Goal: Task Accomplishment & Management: Use online tool/utility

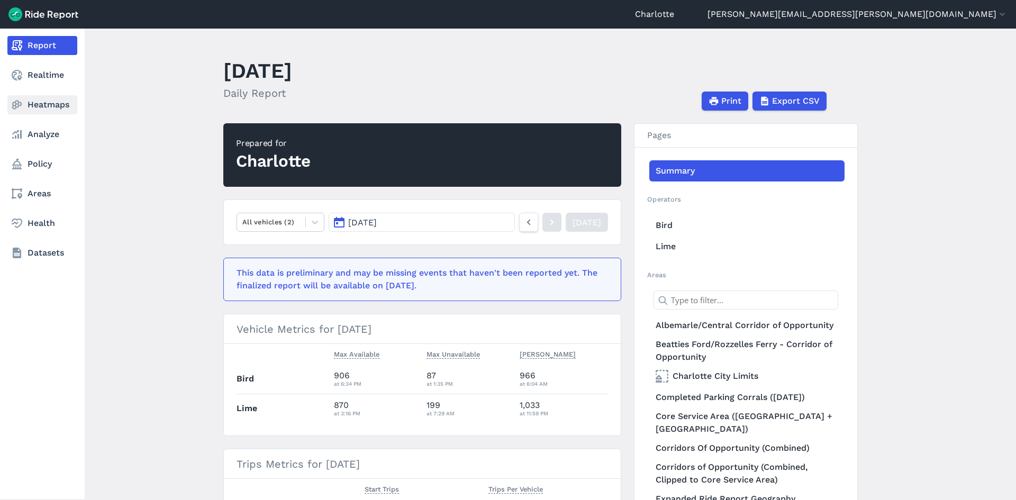
click at [49, 105] on link "Heatmaps" at bounding box center [42, 104] width 70 height 19
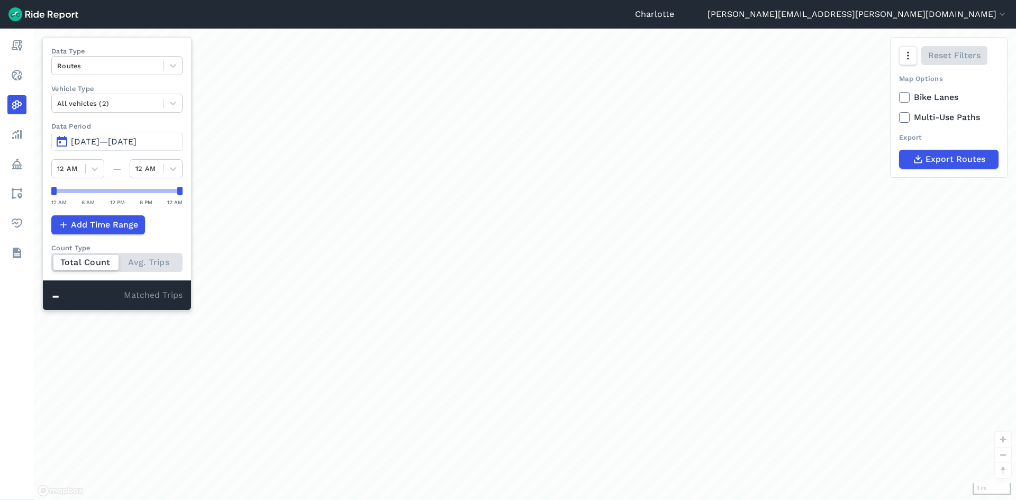
click at [124, 140] on span "[DATE]—[DATE]" at bounding box center [104, 141] width 66 height 10
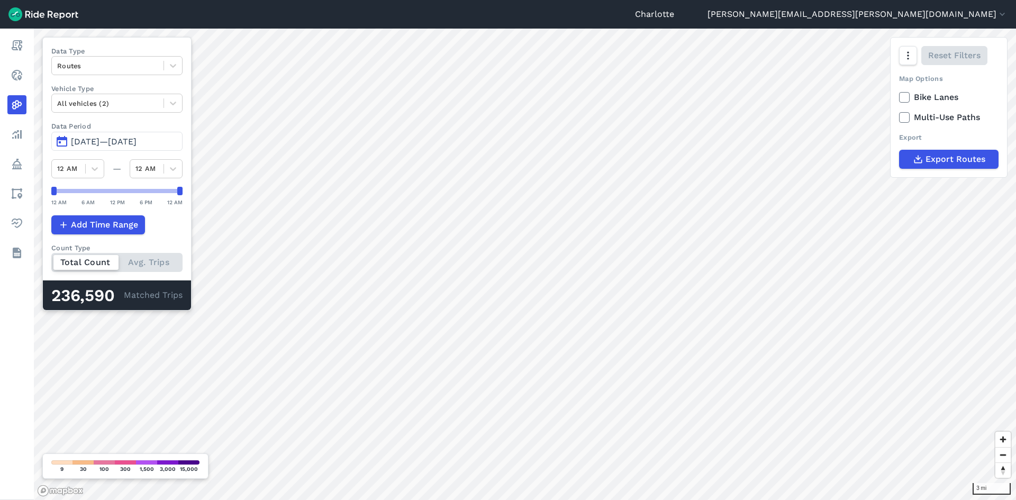
click at [131, 140] on span "[DATE]—[DATE]" at bounding box center [104, 141] width 66 height 10
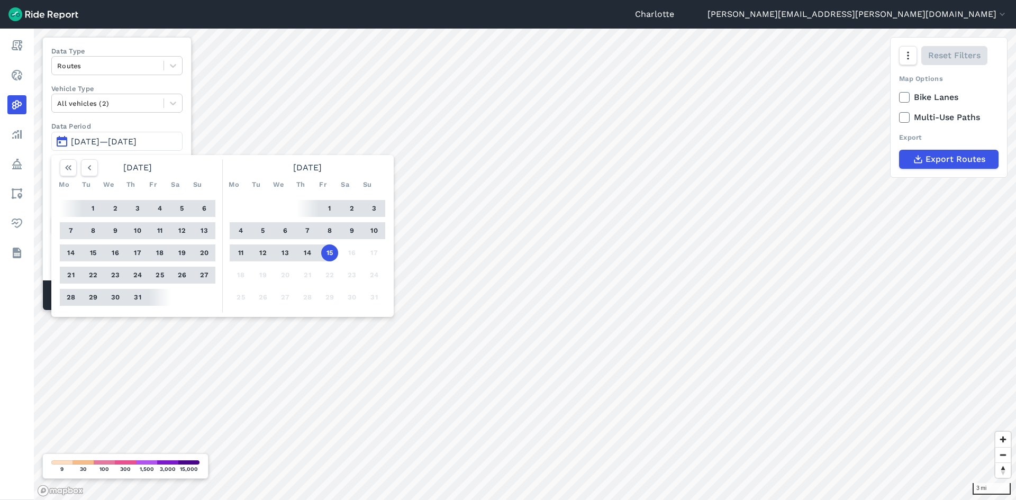
click at [327, 230] on button "8" at bounding box center [329, 230] width 17 height 17
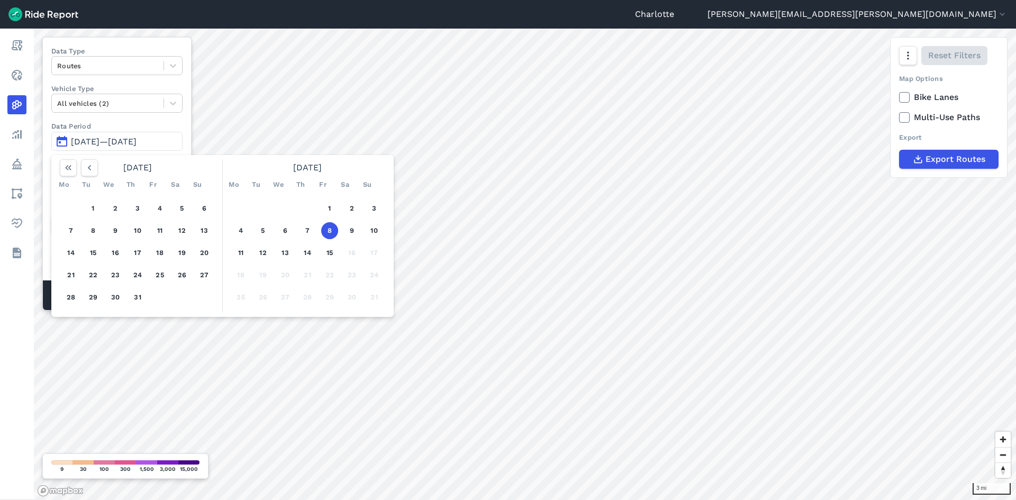
click at [333, 233] on button "8" at bounding box center [329, 230] width 17 height 17
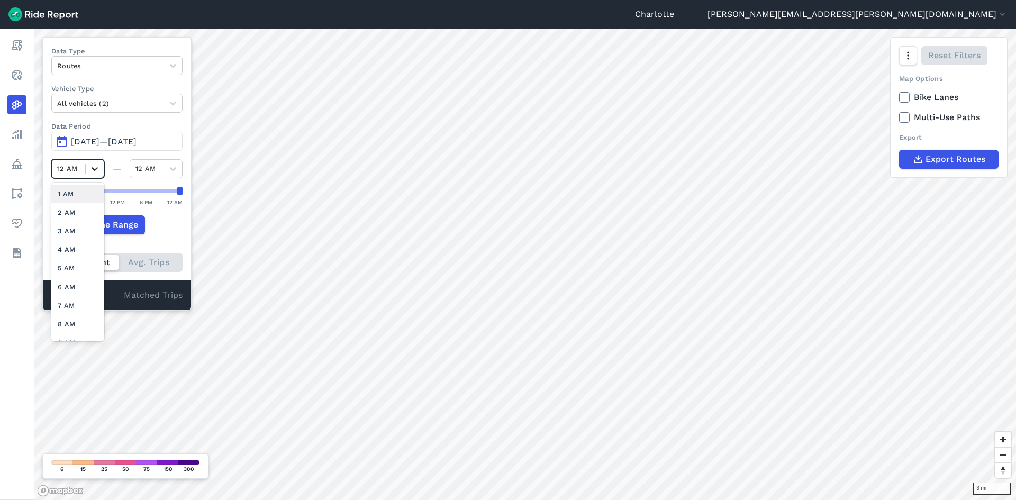
click at [95, 169] on icon at bounding box center [95, 169] width 6 height 4
click at [68, 263] on div "4 PM" at bounding box center [77, 261] width 53 height 19
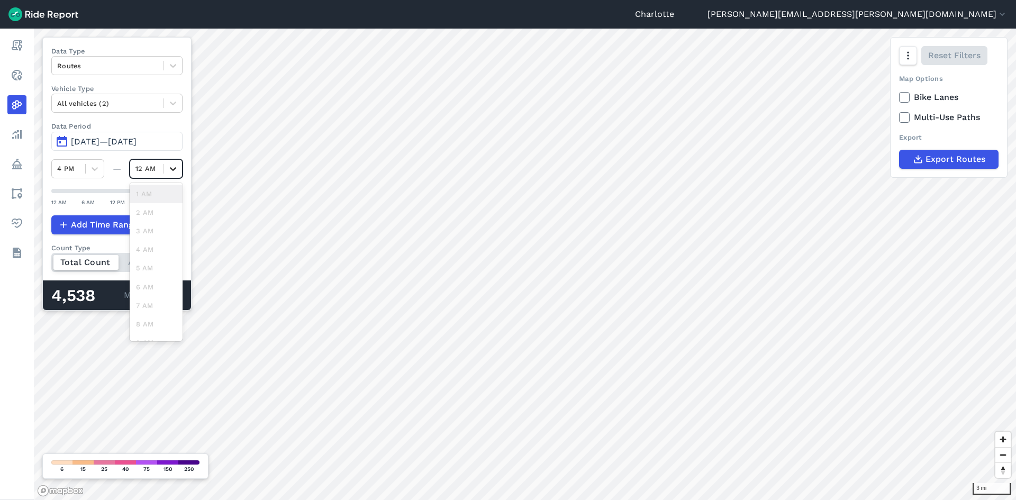
click at [171, 175] on div at bounding box center [173, 169] width 18 height 18
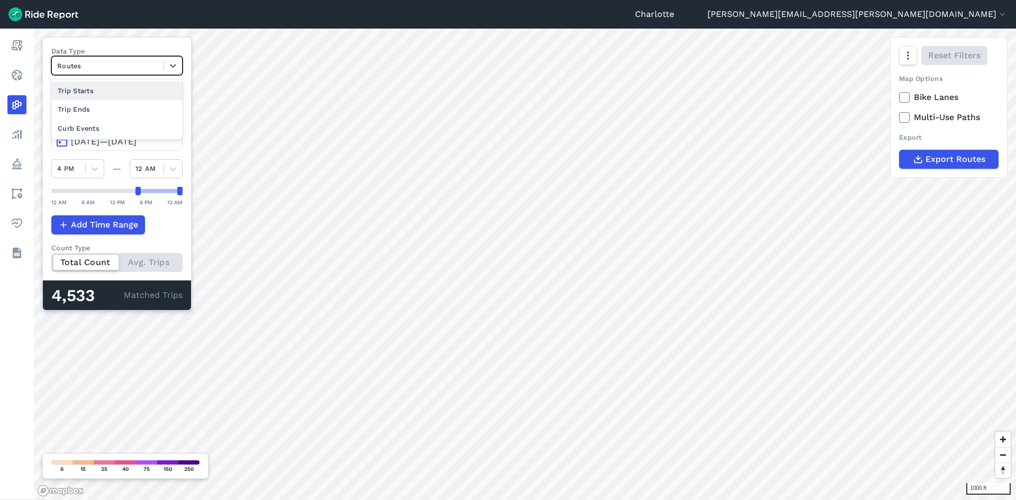
click at [119, 65] on div at bounding box center [107, 66] width 101 height 12
click at [107, 127] on div "Curb Events" at bounding box center [116, 128] width 131 height 19
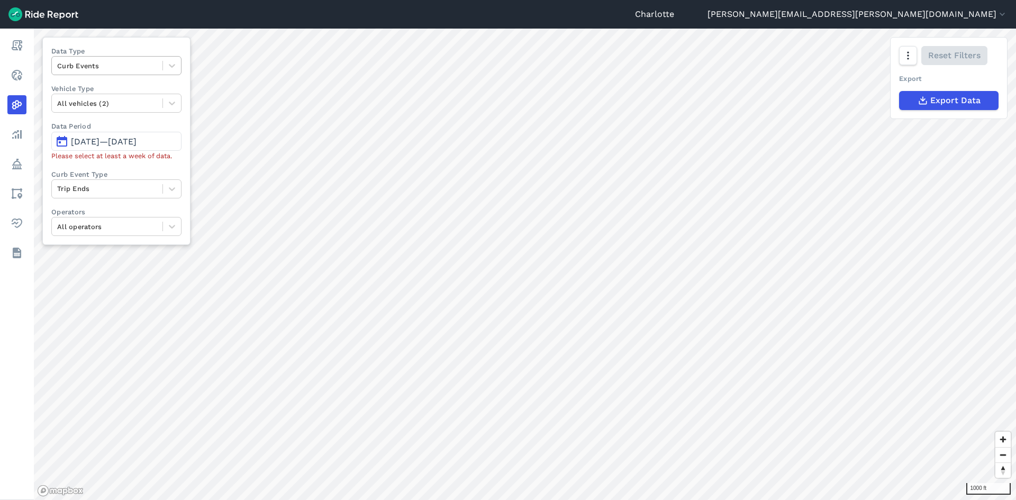
click at [124, 59] on div "Curb Events" at bounding box center [107, 66] width 111 height 16
click at [135, 62] on div at bounding box center [107, 66] width 100 height 12
click at [80, 107] on div "Trip Ends" at bounding box center [116, 109] width 130 height 19
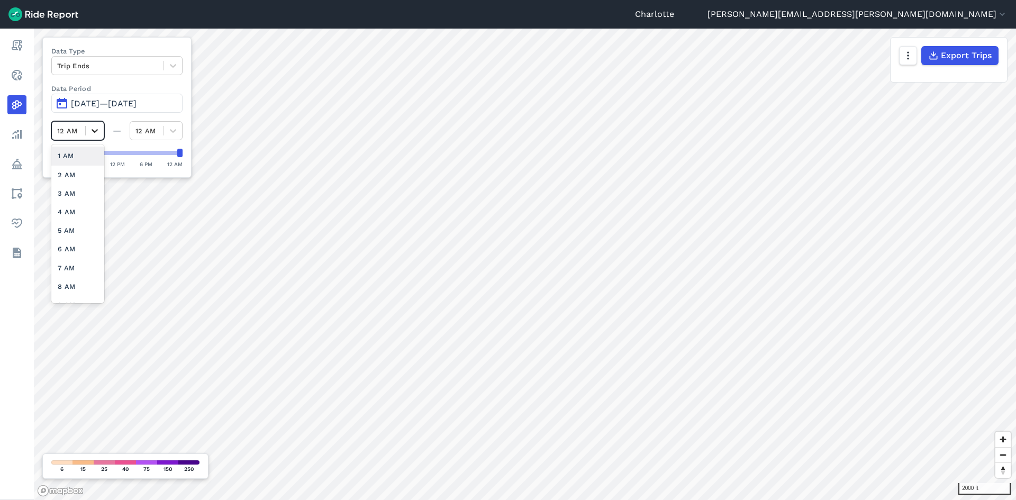
click at [93, 132] on icon at bounding box center [94, 130] width 11 height 11
click at [66, 160] on div "4 PM" at bounding box center [77, 161] width 53 height 19
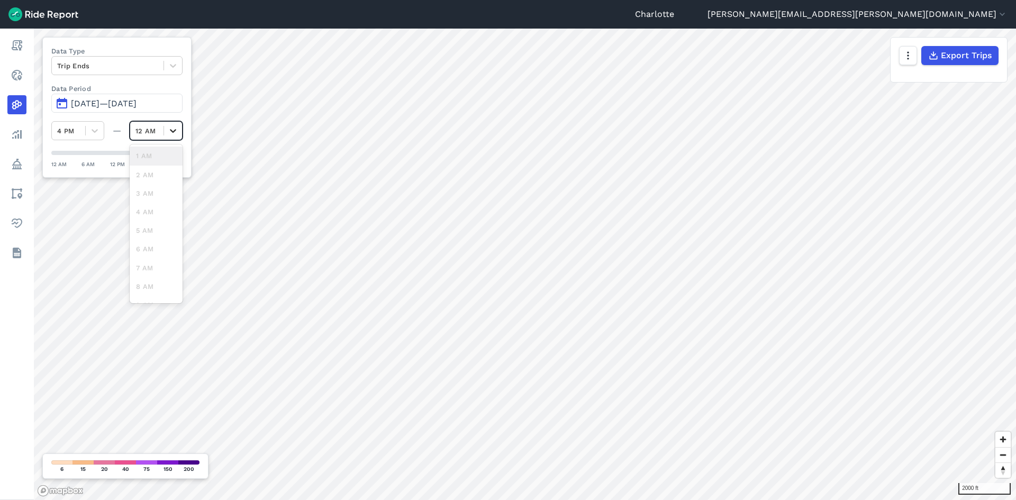
click at [167, 130] on div at bounding box center [173, 131] width 18 height 18
click at [175, 63] on icon at bounding box center [173, 65] width 11 height 11
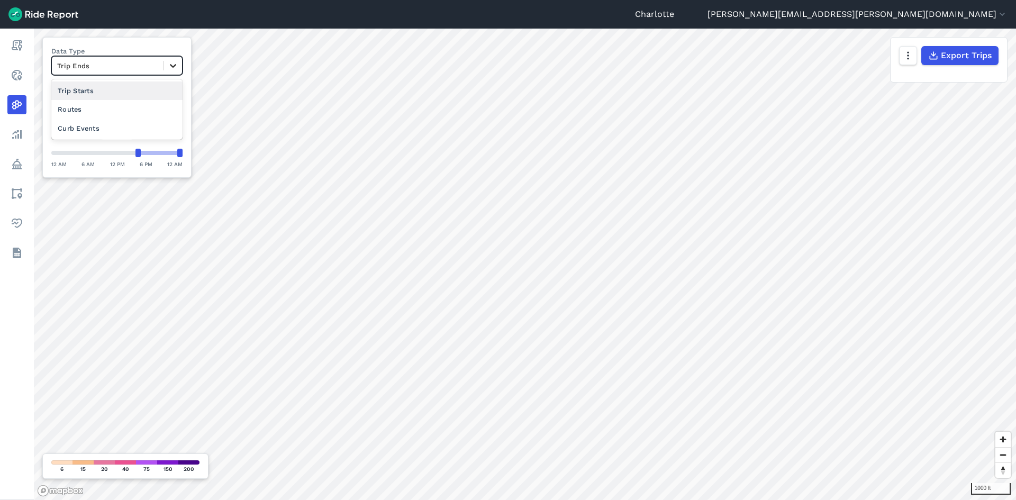
click at [175, 64] on icon at bounding box center [173, 65] width 11 height 11
click at [173, 62] on icon at bounding box center [173, 65] width 11 height 11
click at [75, 111] on div "Routes" at bounding box center [116, 109] width 131 height 19
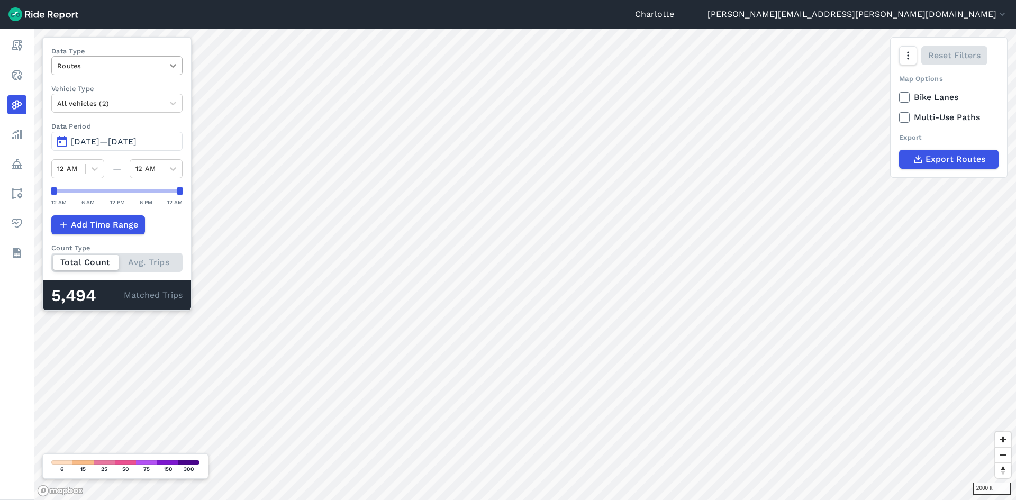
click at [166, 65] on div at bounding box center [173, 66] width 18 height 18
click at [88, 89] on div "Trip Starts" at bounding box center [116, 90] width 131 height 19
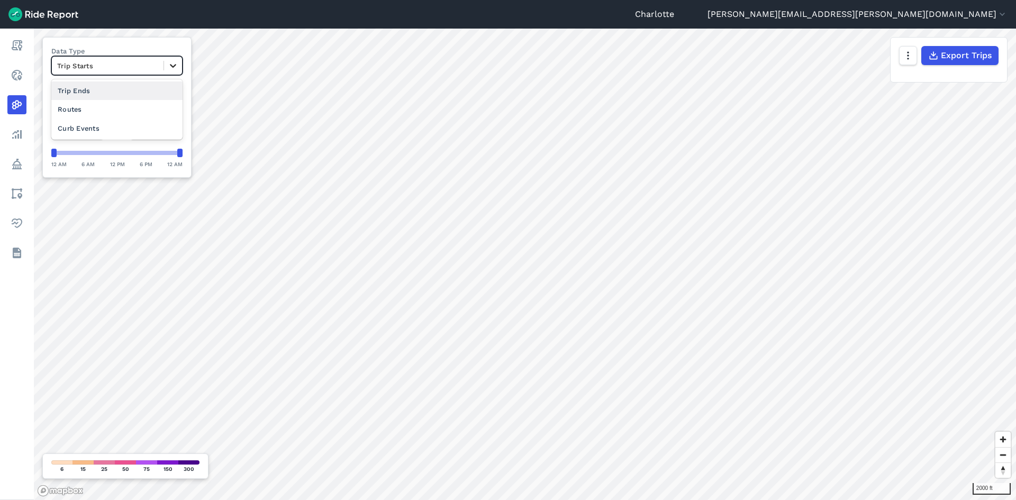
click at [171, 66] on icon at bounding box center [173, 66] width 6 height 4
click at [88, 94] on div "Trip Ends" at bounding box center [116, 90] width 131 height 19
click at [163, 69] on span at bounding box center [163, 66] width 1 height 10
click at [89, 94] on div "Trip Starts" at bounding box center [116, 90] width 131 height 19
click at [143, 62] on div at bounding box center [107, 66] width 101 height 12
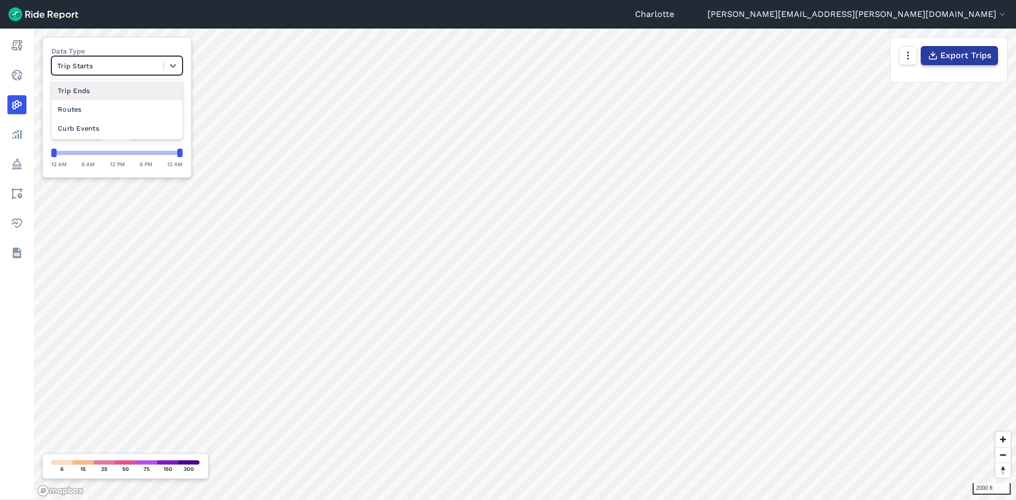
click at [974, 62] on button "Export Trips" at bounding box center [958, 55] width 77 height 19
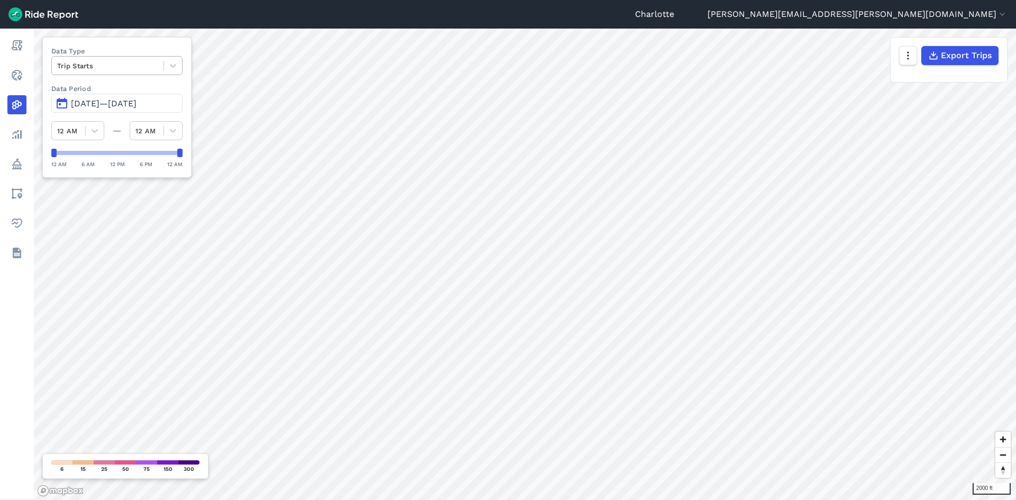
click at [160, 66] on div "Trip Starts" at bounding box center [108, 66] width 112 height 16
click at [79, 90] on div "Trip Ends" at bounding box center [116, 90] width 131 height 19
click at [961, 54] on span "Export Trips" at bounding box center [965, 55] width 51 height 13
